Goal: Task Accomplishment & Management: Use online tool/utility

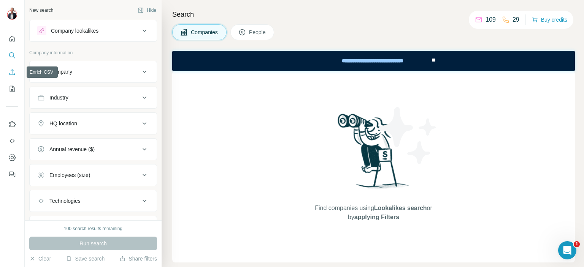
click at [10, 73] on icon "Enrich CSV" at bounding box center [12, 72] width 8 height 8
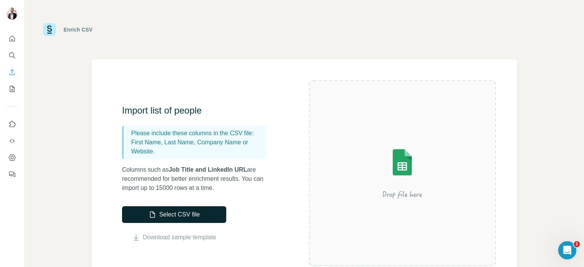
click at [175, 214] on button "Select CSV file" at bounding box center [174, 214] width 104 height 17
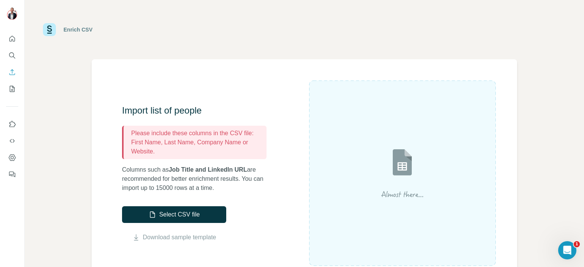
click at [387, 152] on img at bounding box center [402, 173] width 137 height 91
click at [393, 160] on img at bounding box center [402, 173] width 137 height 91
click at [14, 72] on icon "Enrich CSV" at bounding box center [12, 72] width 8 height 8
click at [10, 90] on icon "My lists" at bounding box center [12, 89] width 5 height 6
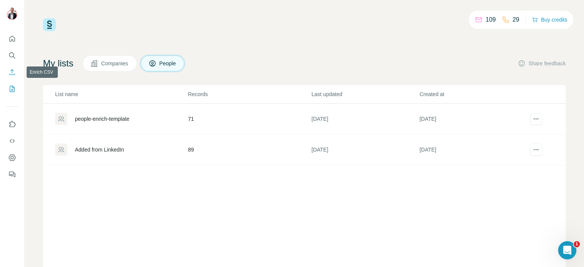
click at [12, 74] on icon "Enrich CSV" at bounding box center [12, 72] width 8 height 8
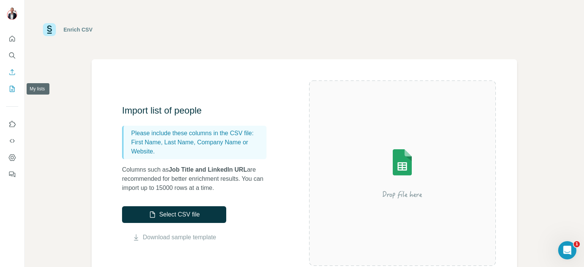
click at [13, 90] on icon "My lists" at bounding box center [12, 89] width 8 height 8
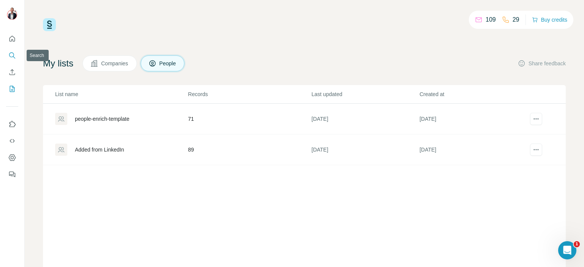
click at [11, 54] on icon "Search" at bounding box center [12, 56] width 8 height 8
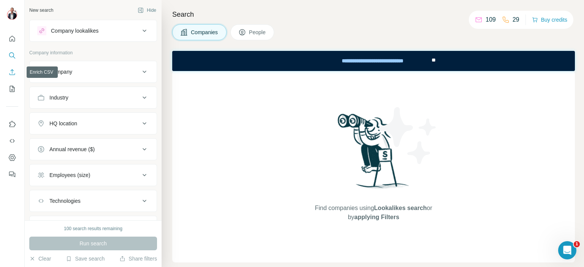
click at [13, 72] on icon "Enrich CSV" at bounding box center [12, 72] width 8 height 8
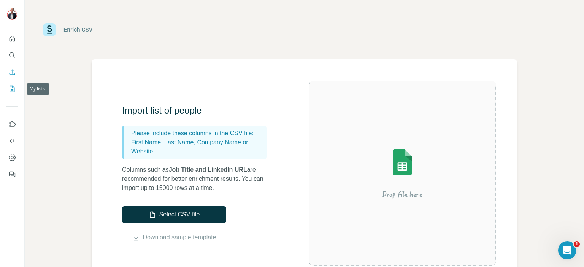
click at [13, 91] on icon "My lists" at bounding box center [12, 89] width 8 height 8
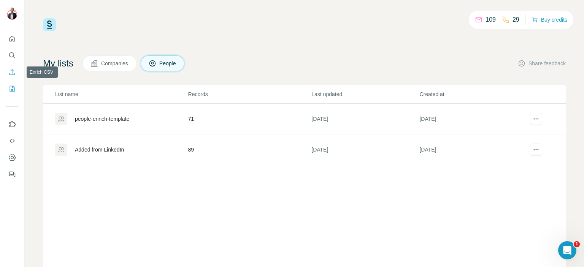
click at [14, 72] on icon "Enrich CSV" at bounding box center [12, 72] width 8 height 8
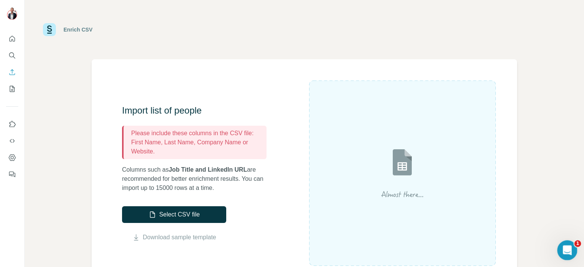
click at [562, 248] on icon "Open Intercom Messenger" at bounding box center [566, 249] width 13 height 13
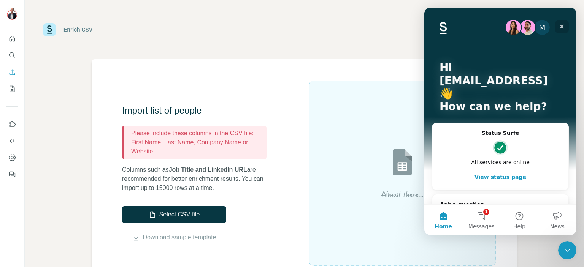
click at [566, 30] on div "Close" at bounding box center [562, 27] width 14 height 14
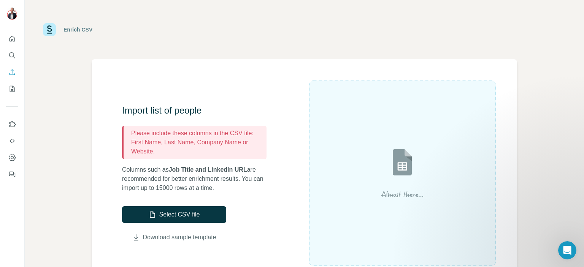
click at [179, 237] on link "Download sample template" at bounding box center [179, 237] width 73 height 9
click at [191, 216] on button "Select CSV file" at bounding box center [174, 214] width 104 height 17
click at [292, 198] on div "Import list of people Please include these columns in the CSV file: First Name,…" at bounding box center [215, 174] width 187 height 138
